Goal: Task Accomplishment & Management: Manage account settings

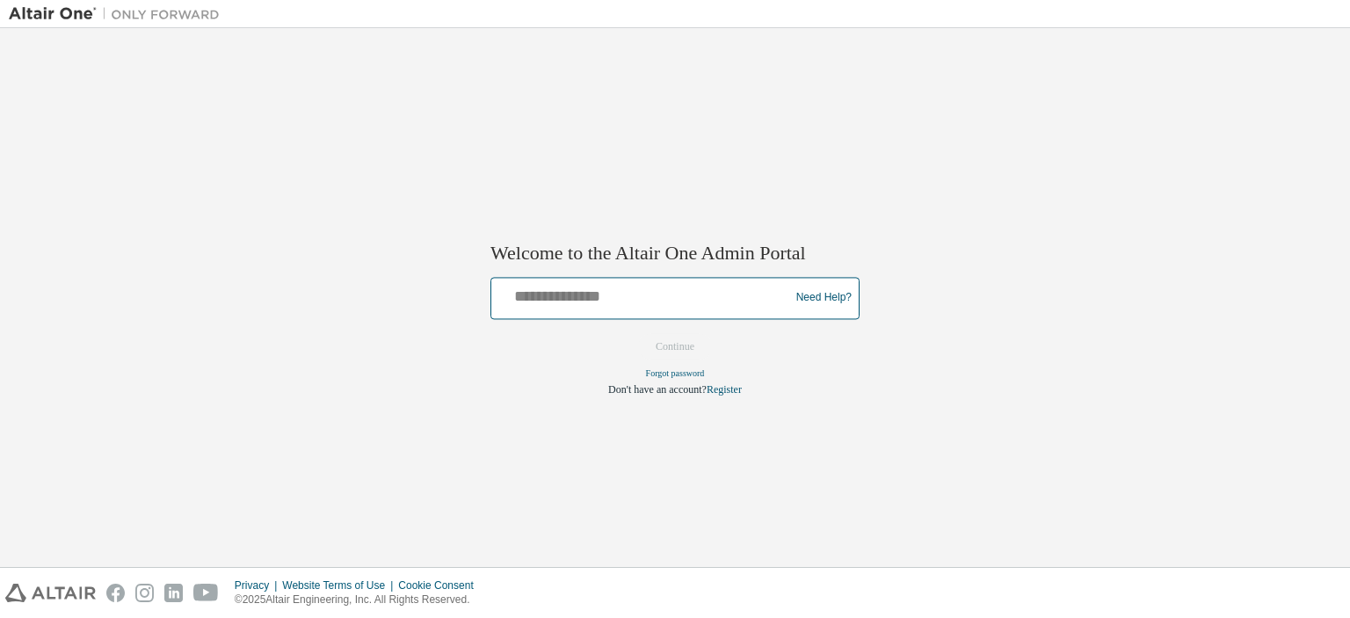
click at [636, 301] on input "text" at bounding box center [642, 293] width 289 height 25
type input "**********"
click at [696, 349] on button "Continue" at bounding box center [675, 346] width 76 height 26
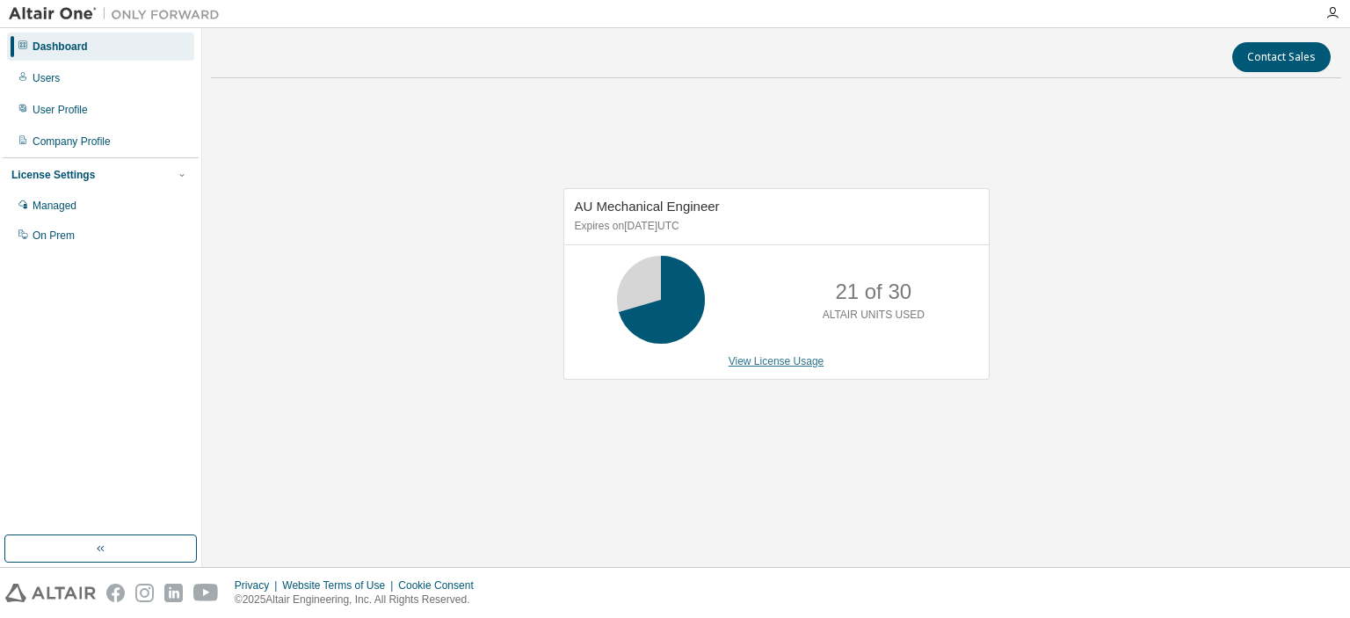
click at [760, 358] on link "View License Usage" at bounding box center [777, 361] width 96 height 12
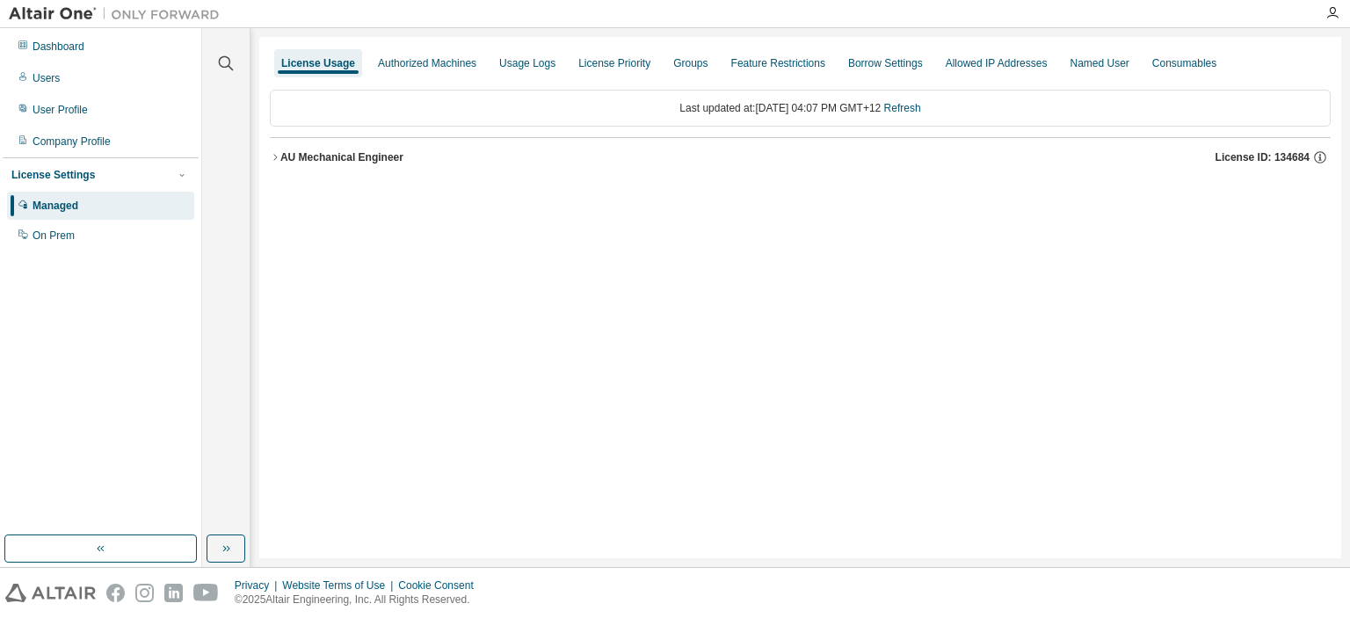
click at [279, 156] on icon "button" at bounding box center [275, 157] width 11 height 11
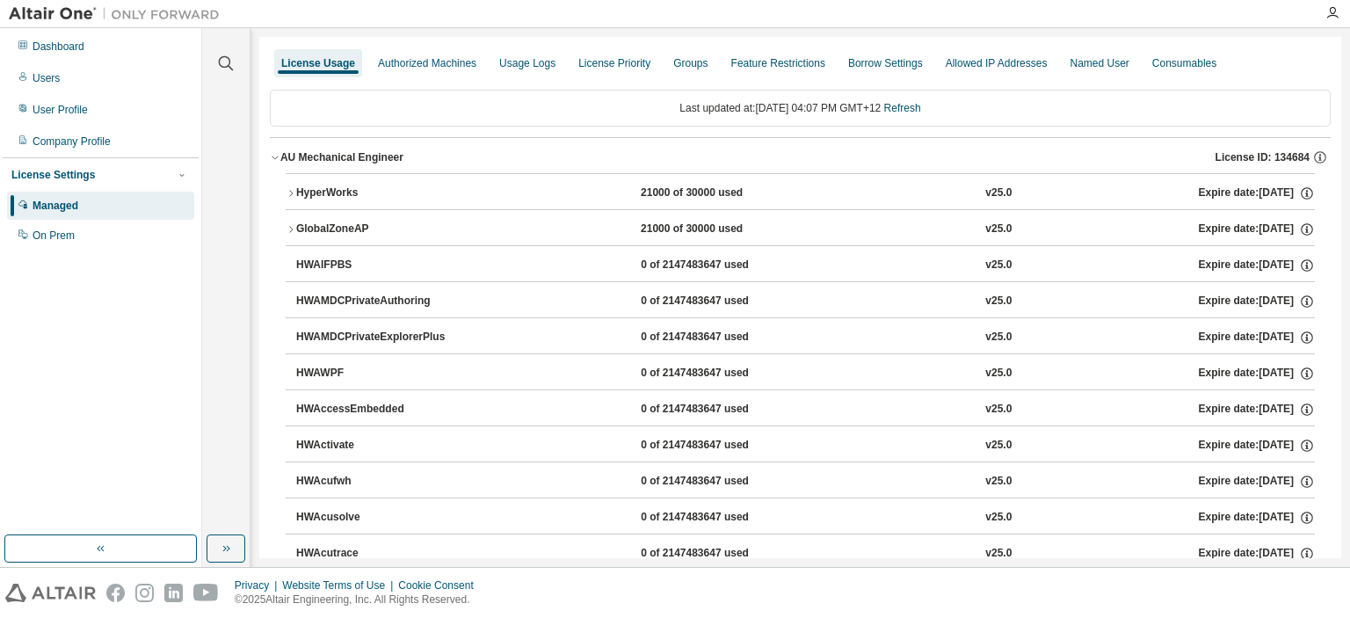
click at [278, 156] on icon "button" at bounding box center [275, 157] width 11 height 11
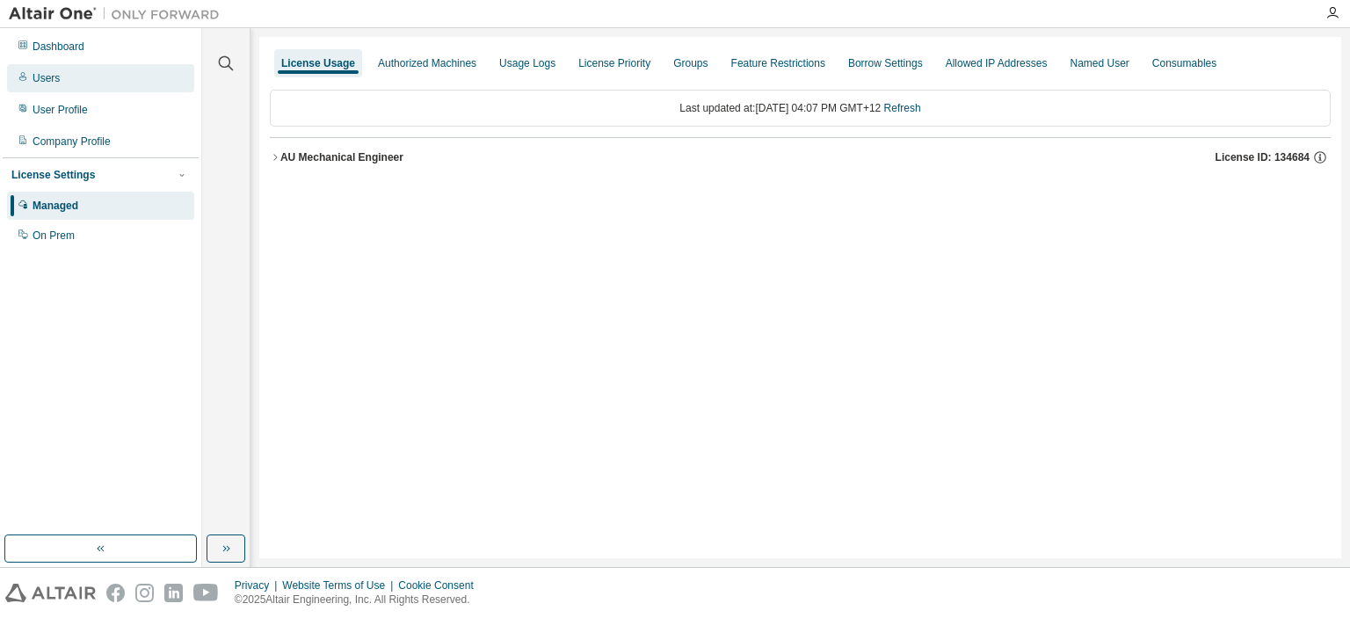
click at [76, 76] on div "Users" at bounding box center [100, 78] width 187 height 28
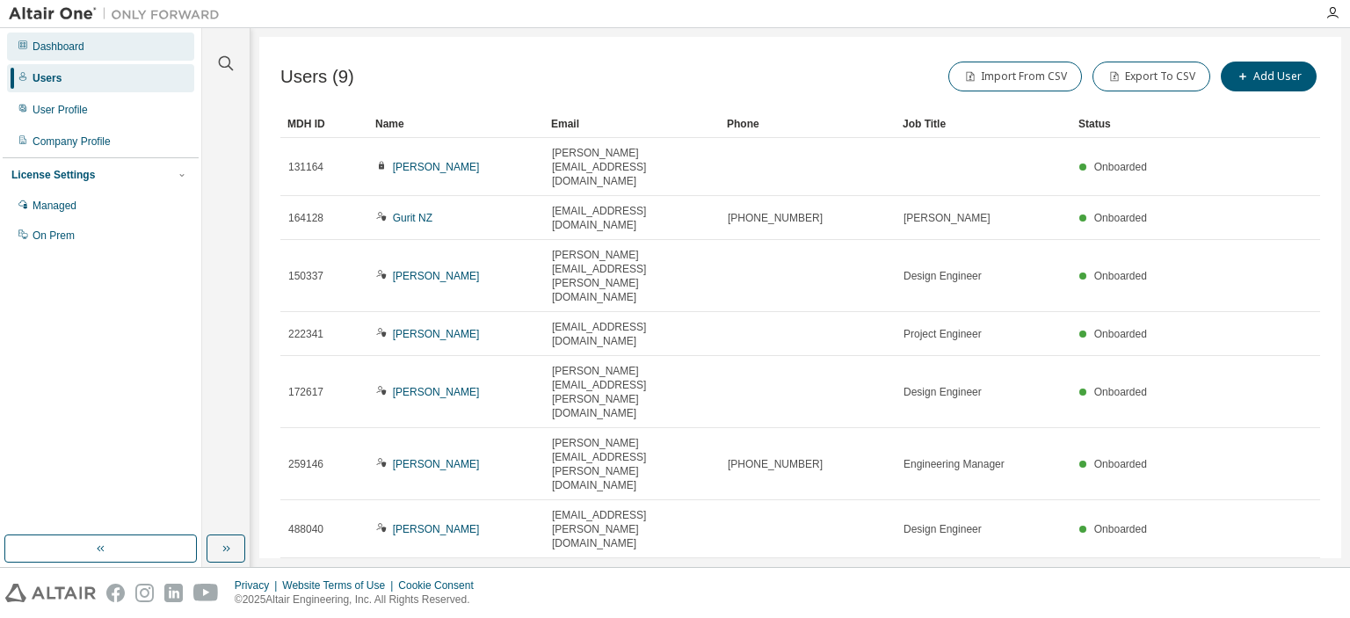
click at [49, 43] on div "Dashboard" at bounding box center [59, 47] width 52 height 14
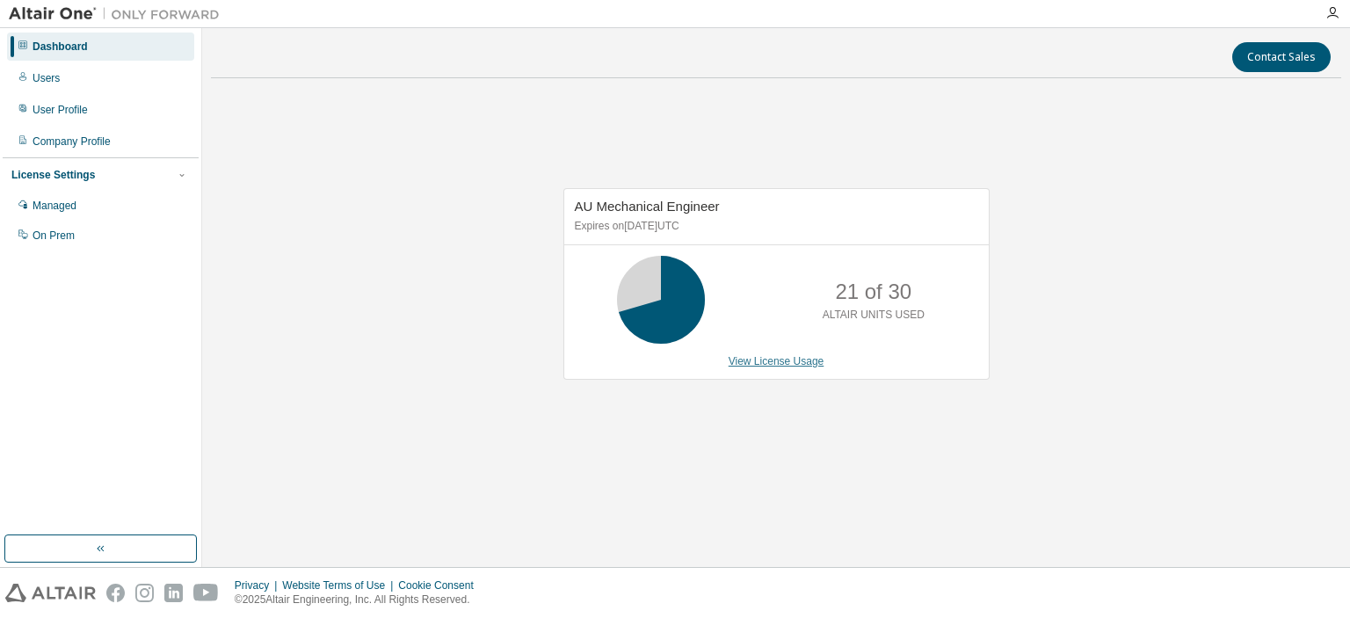
click at [759, 361] on link "View License Usage" at bounding box center [777, 361] width 96 height 12
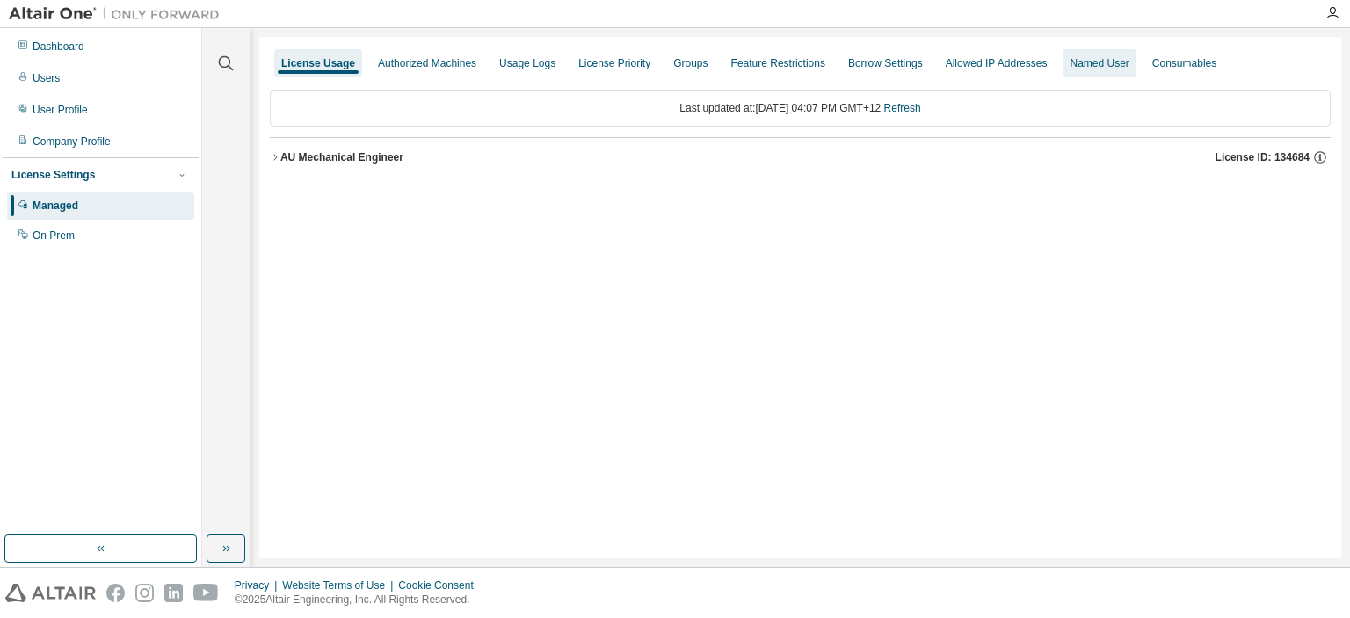
click at [1097, 61] on div "Named User" at bounding box center [1099, 63] width 59 height 14
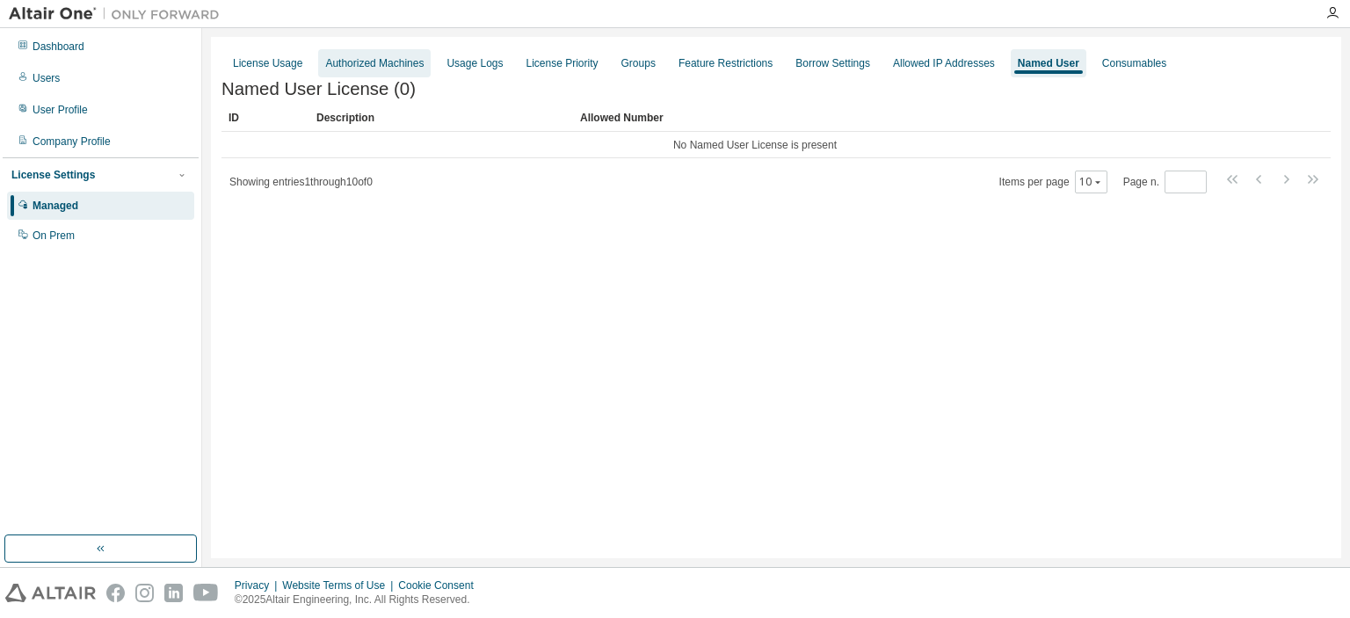
click at [380, 62] on div "Authorized Machines" at bounding box center [374, 63] width 98 height 14
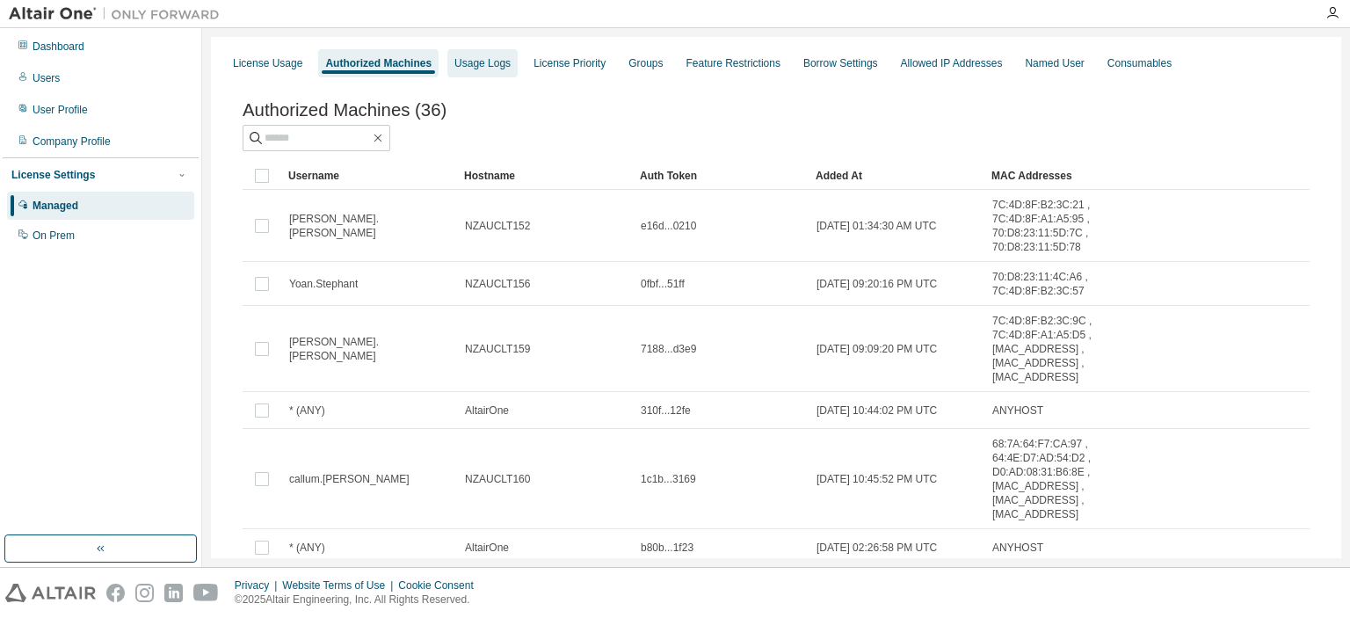
click at [492, 66] on div "Usage Logs" at bounding box center [482, 63] width 56 height 14
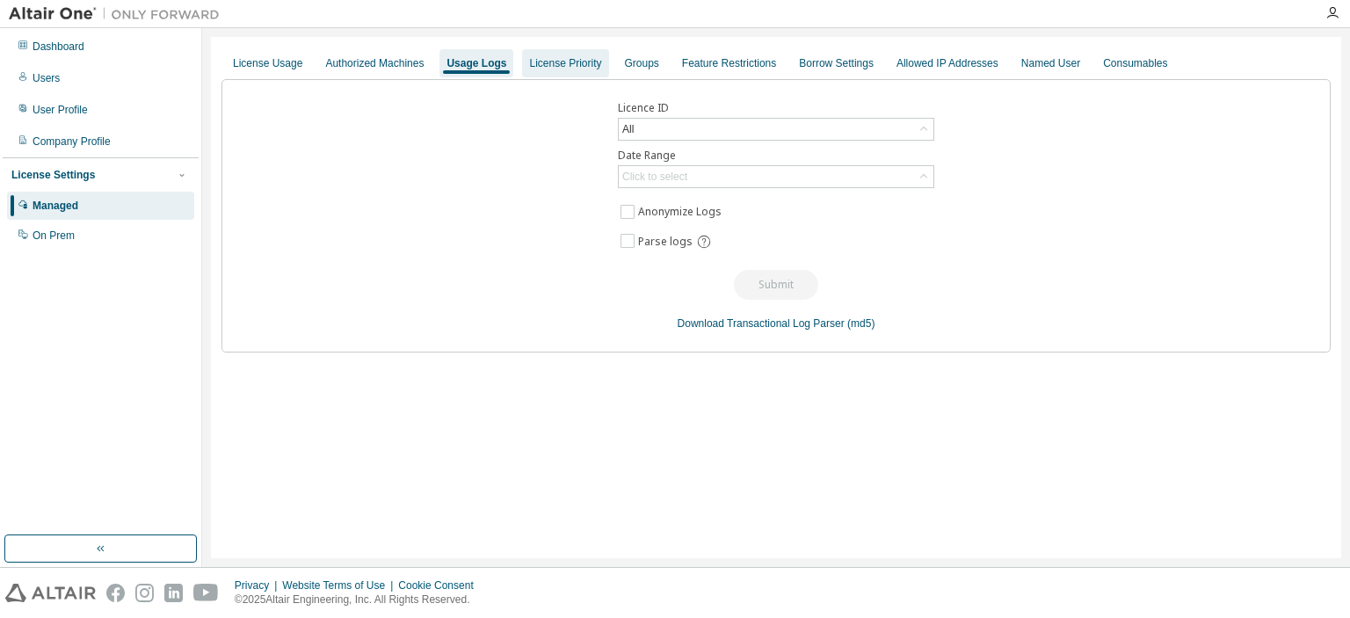
click at [534, 59] on div "License Priority" at bounding box center [565, 63] width 72 height 14
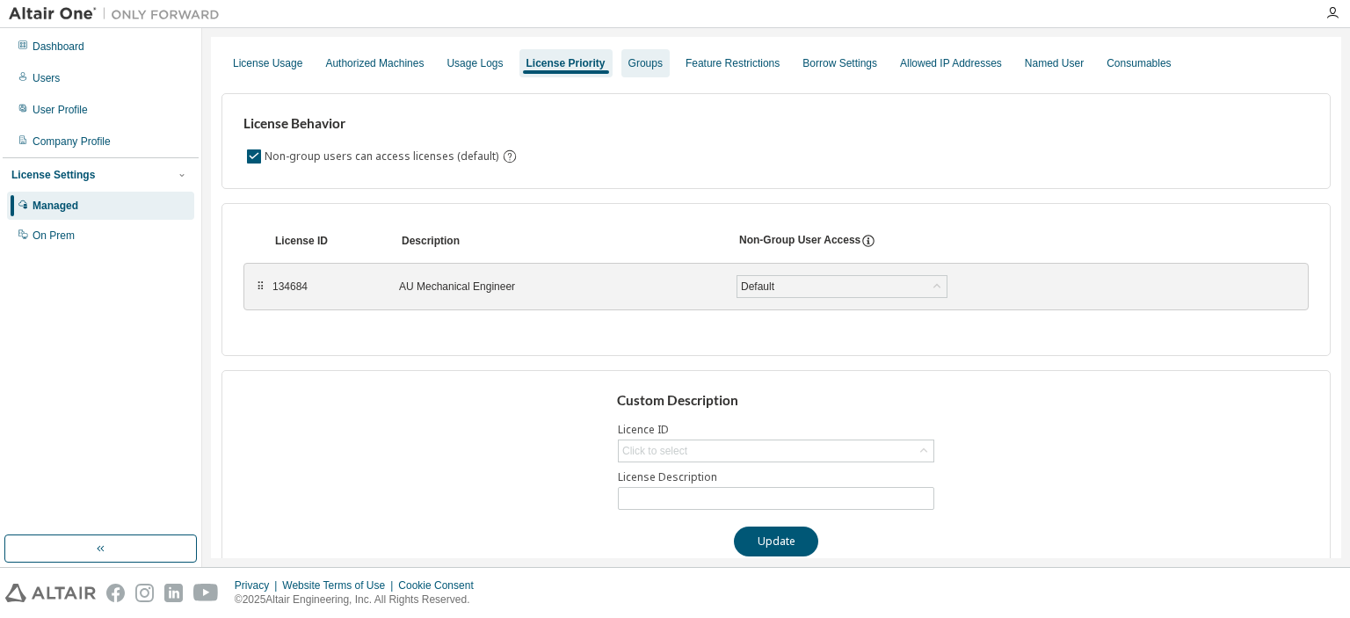
click at [643, 60] on div "Groups" at bounding box center [646, 63] width 34 height 14
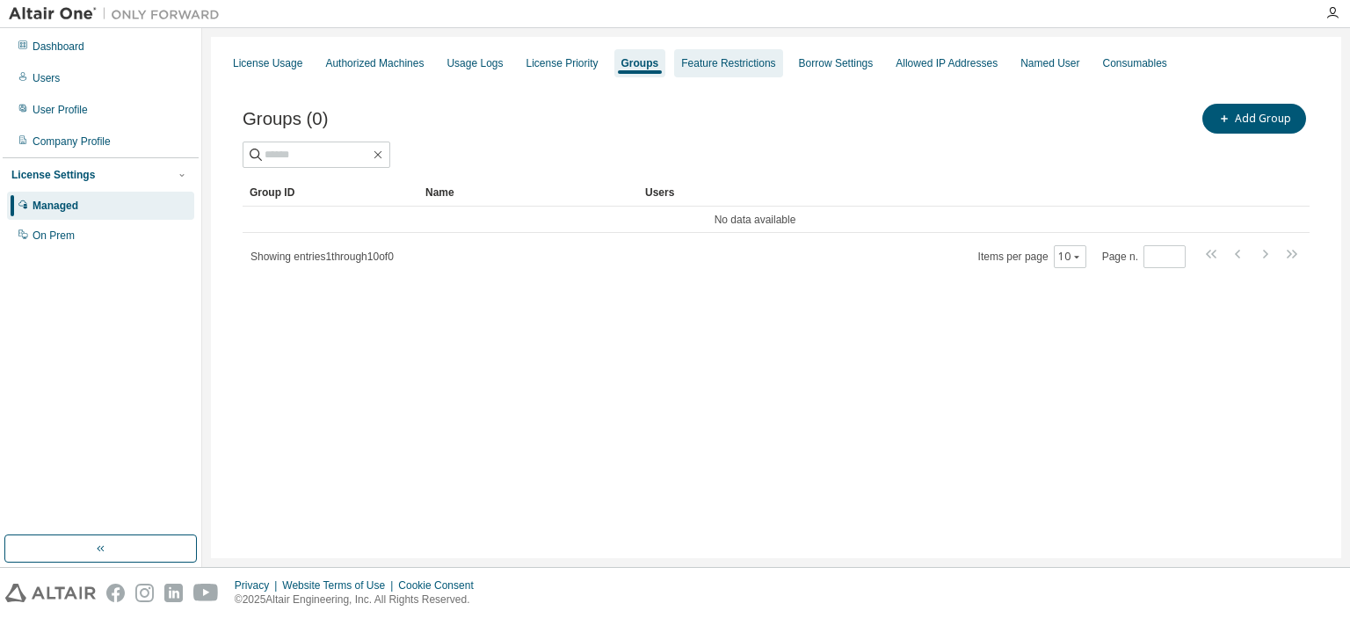
click at [731, 69] on div "Feature Restrictions" at bounding box center [728, 63] width 94 height 14
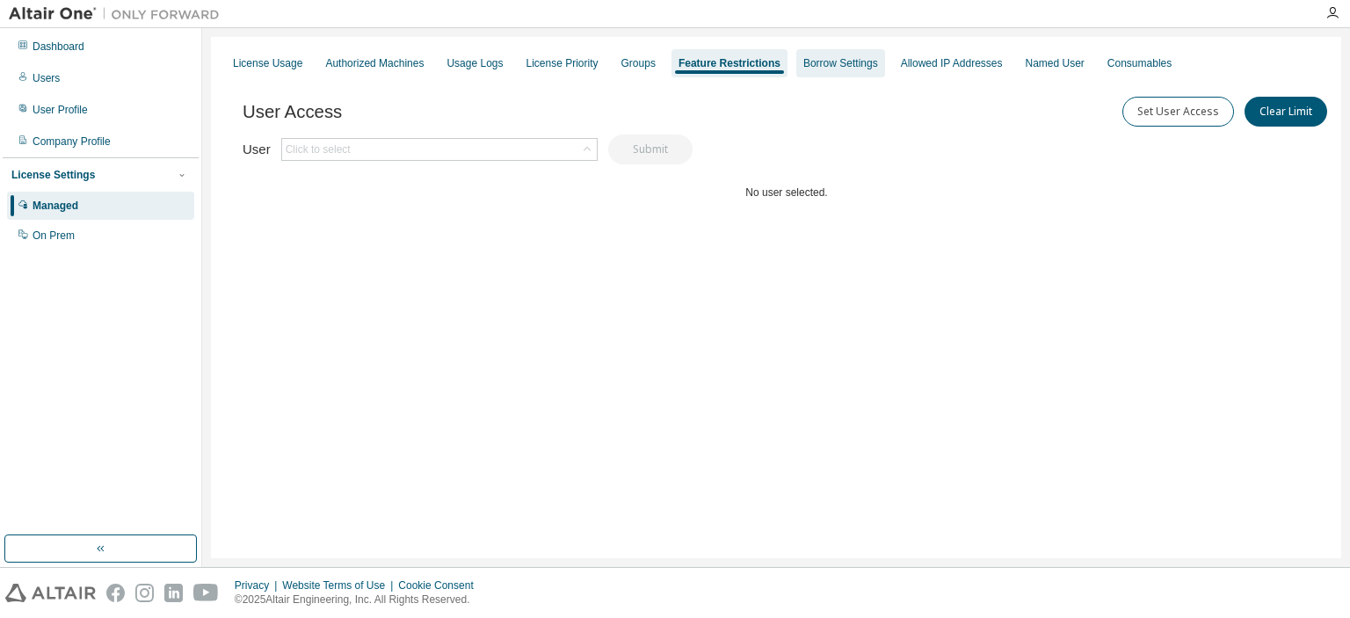
click at [843, 76] on div "Borrow Settings" at bounding box center [840, 63] width 89 height 28
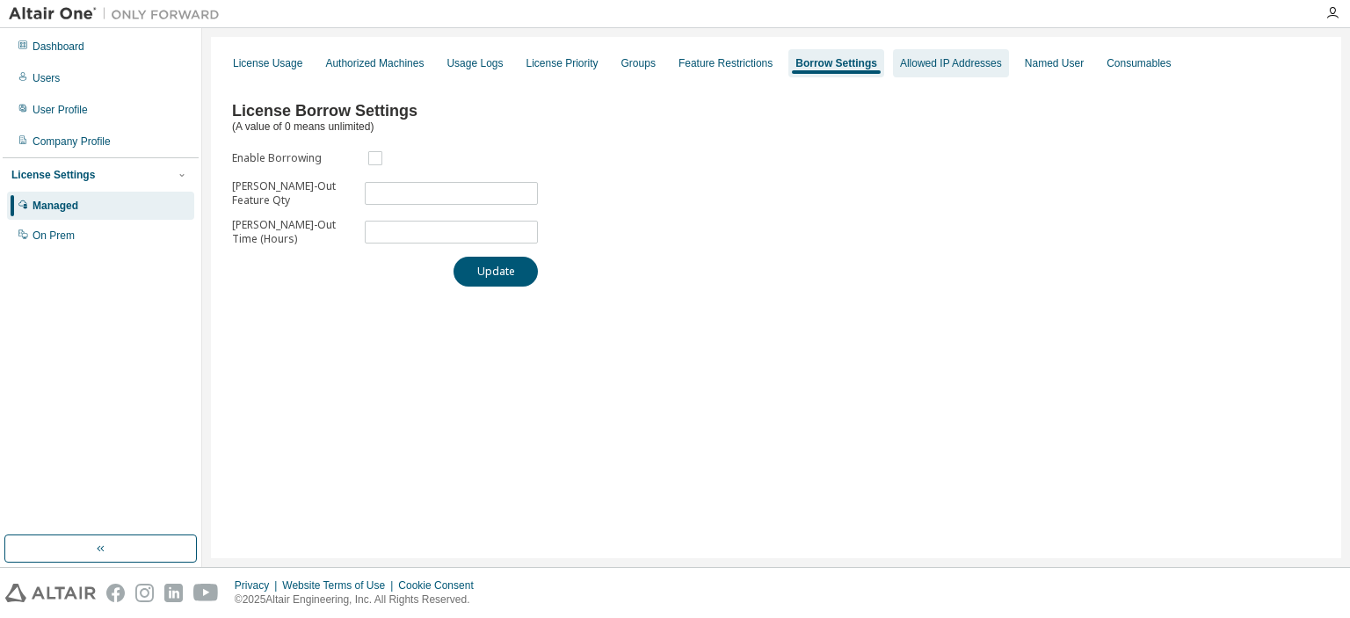
click at [924, 72] on div "Allowed IP Addresses" at bounding box center [951, 63] width 116 height 28
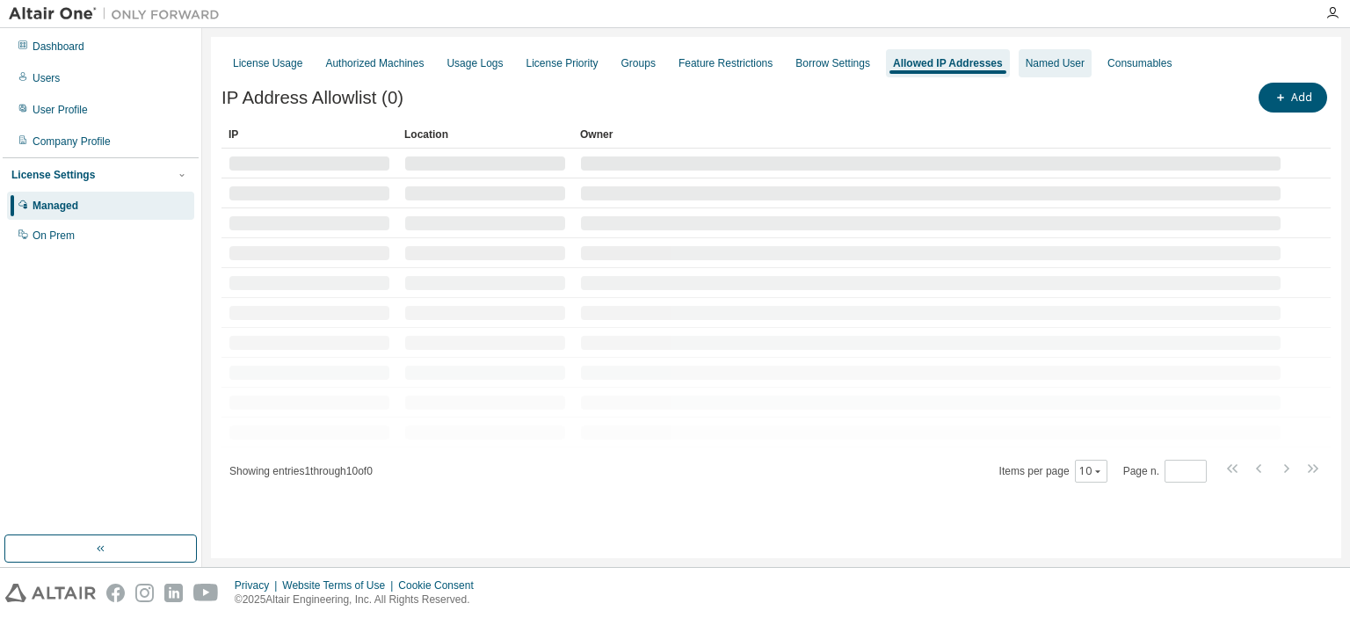
click at [1026, 66] on div "Named User" at bounding box center [1055, 63] width 59 height 14
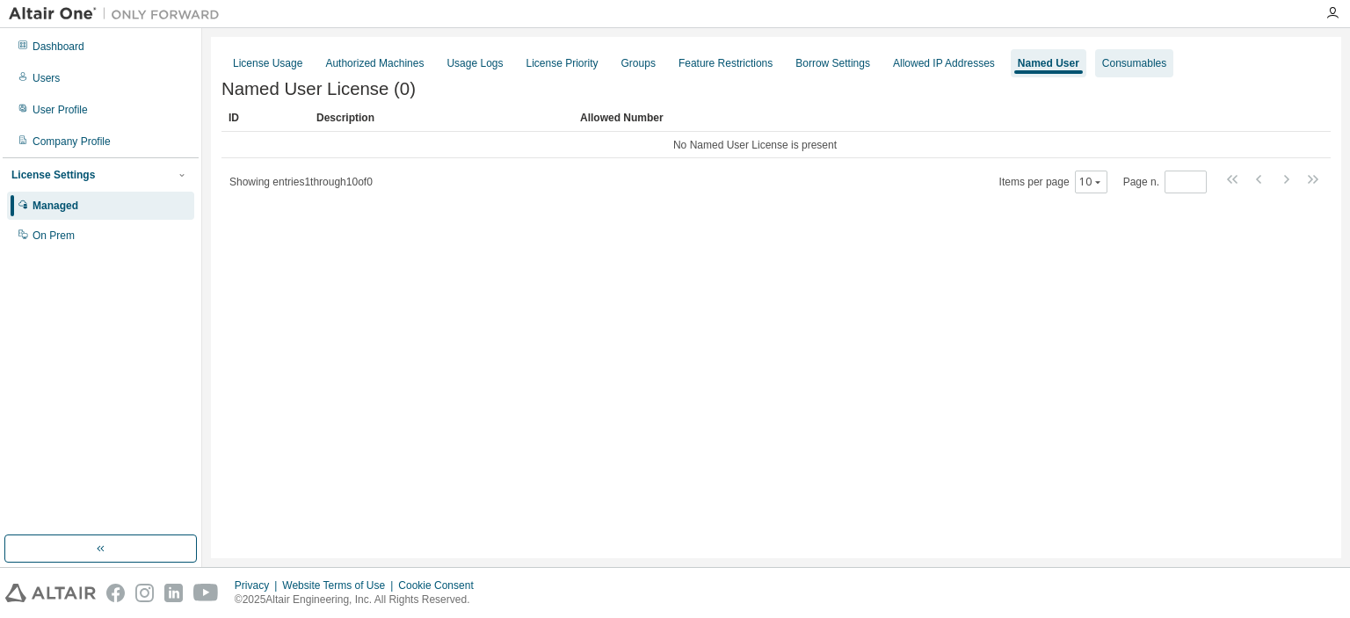
click at [1102, 66] on div "Consumables" at bounding box center [1134, 63] width 64 height 14
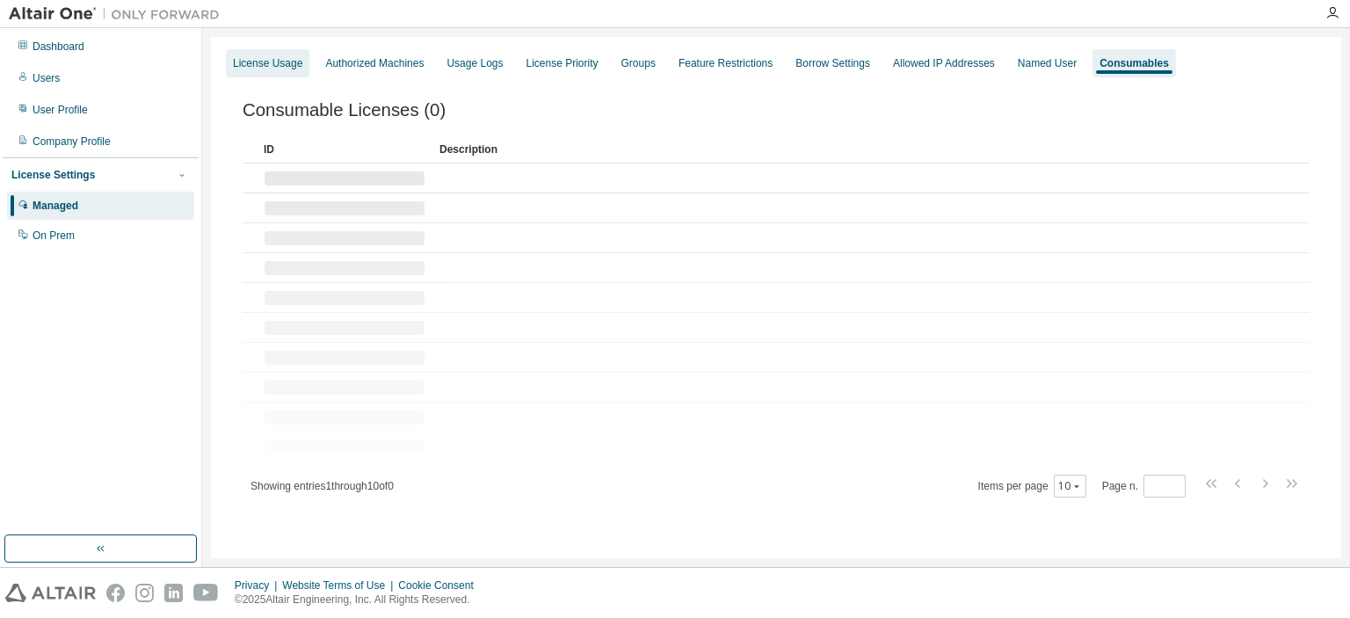
click at [264, 59] on div "License Usage" at bounding box center [267, 63] width 69 height 14
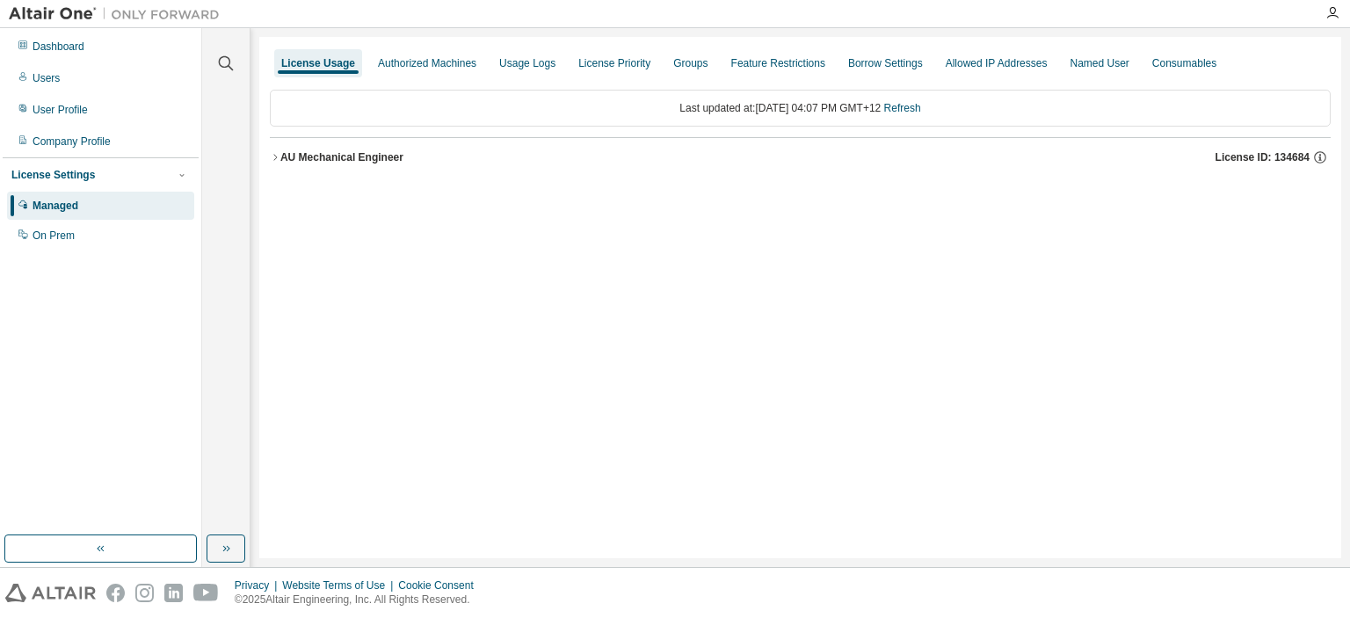
click at [278, 156] on icon "button" at bounding box center [275, 157] width 11 height 11
